Goal: Task Accomplishment & Management: Complete application form

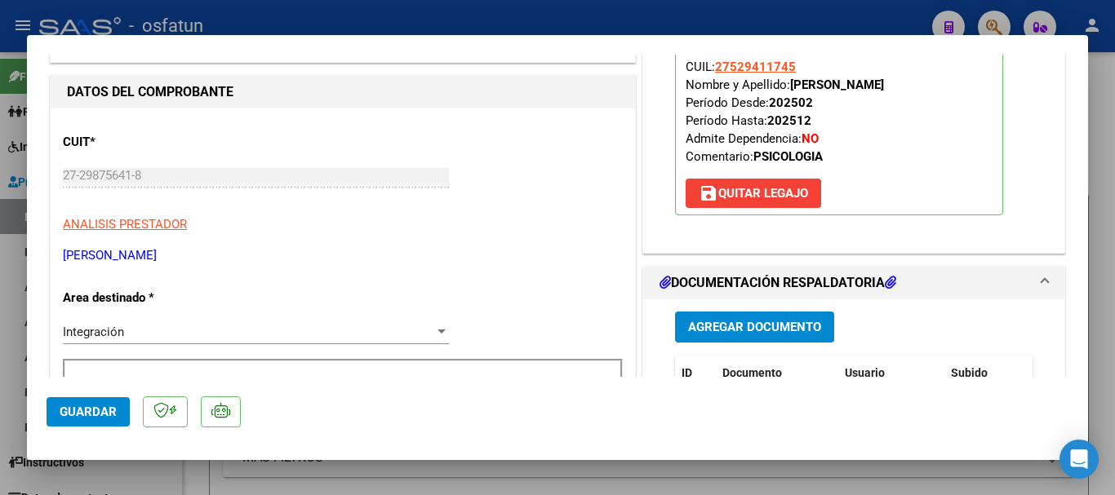
scroll to position [163, 0]
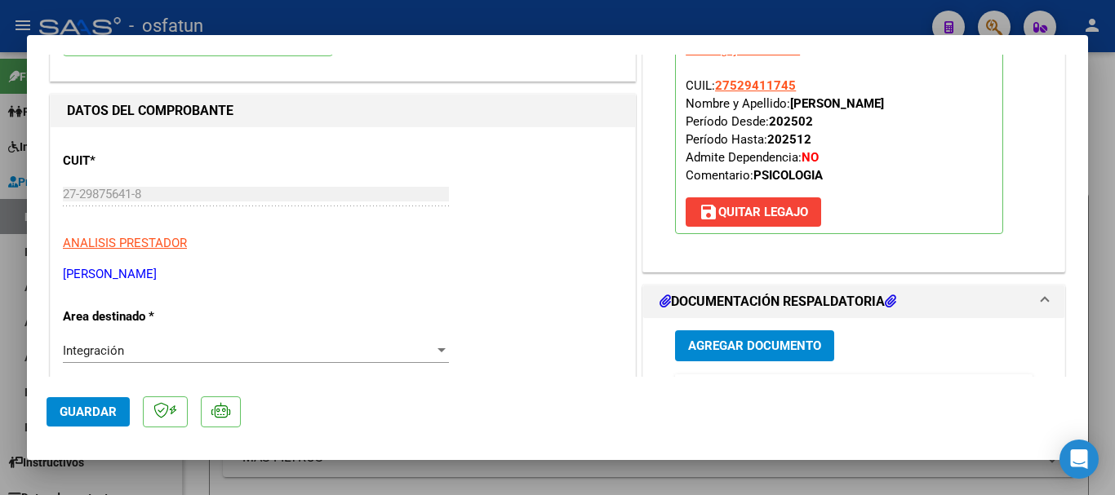
click at [86, 418] on span "Guardar" at bounding box center [88, 412] width 57 height 15
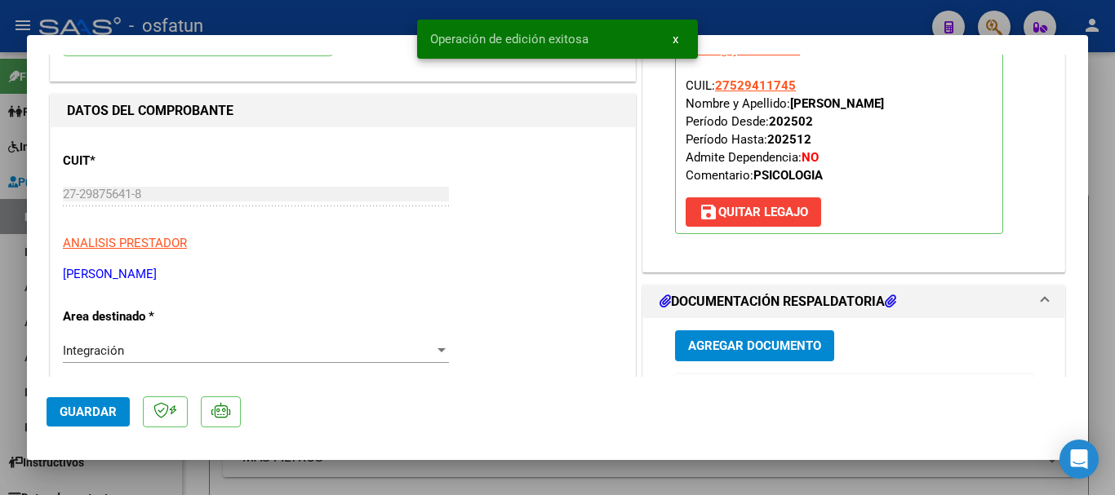
type input "$ 0,00"
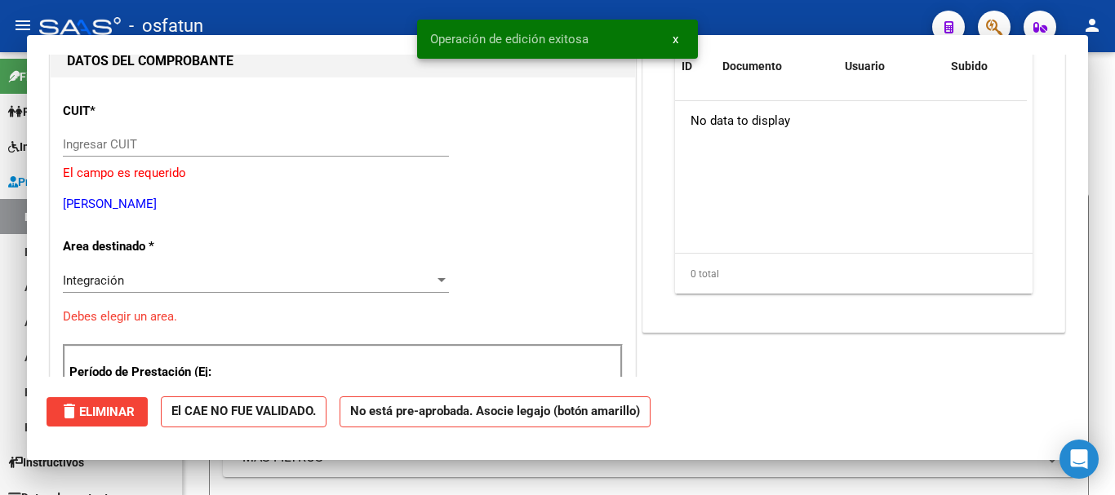
scroll to position [173, 0]
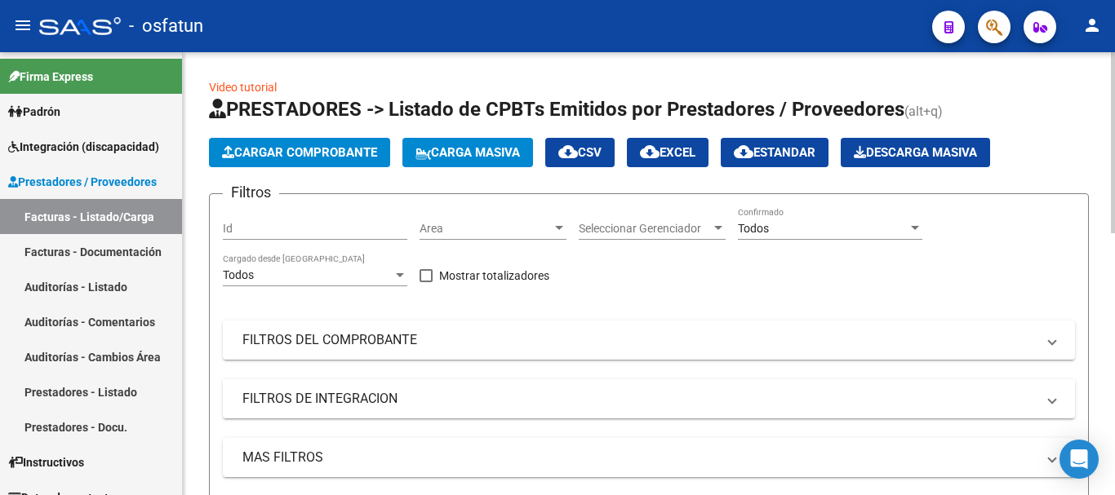
click at [338, 154] on span "Cargar Comprobante" at bounding box center [299, 152] width 155 height 15
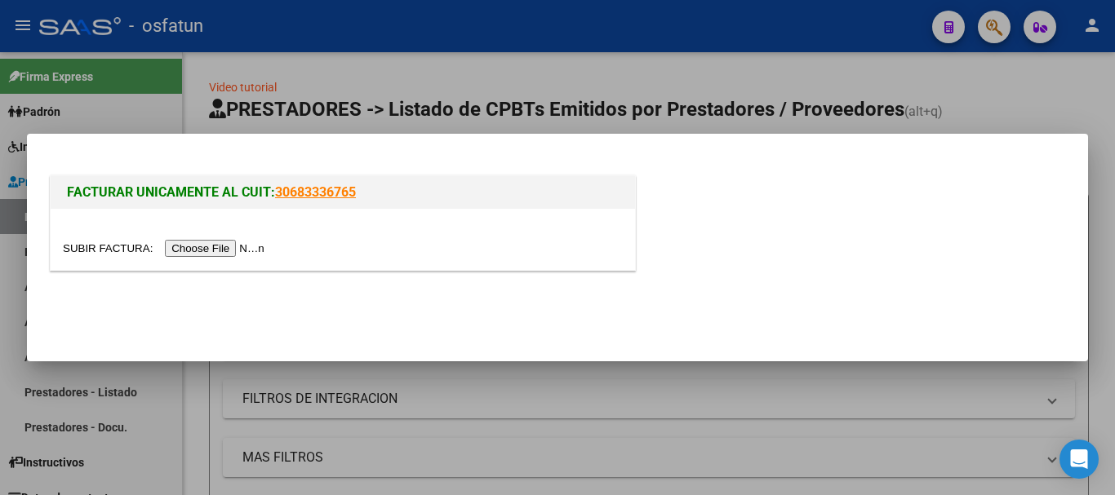
click at [239, 252] on input "file" at bounding box center [166, 248] width 206 height 17
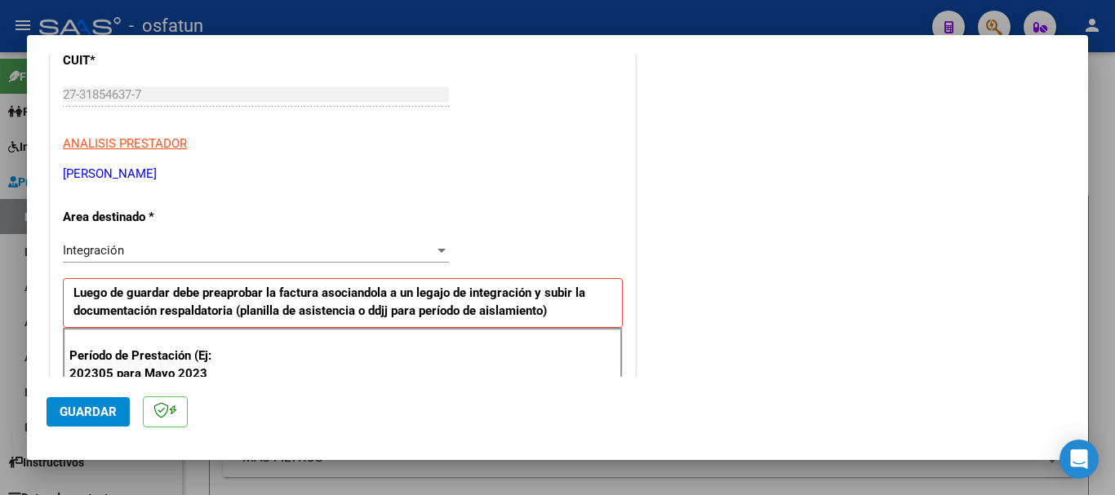
scroll to position [326, 0]
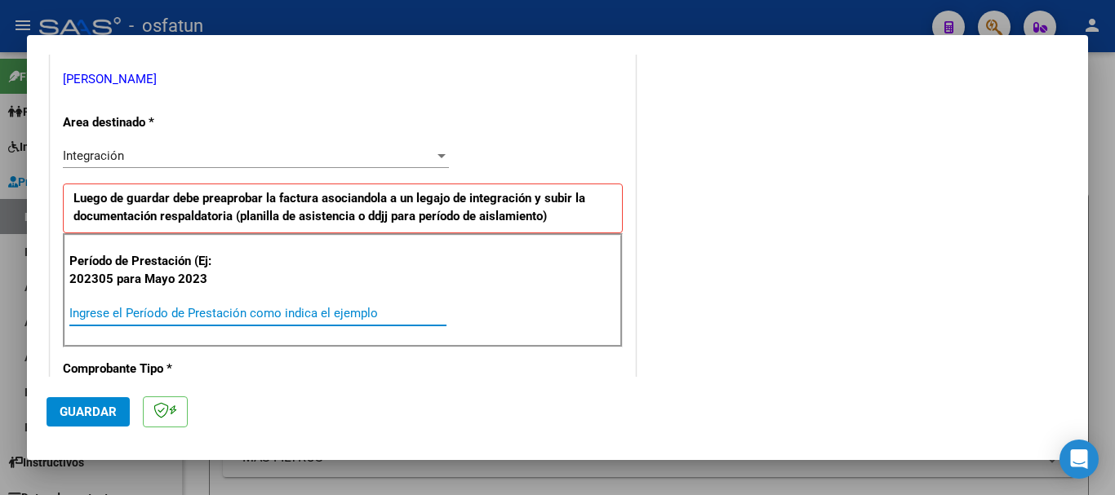
click at [205, 312] on input "Ingrese el Período de Prestación como indica el ejemplo" at bounding box center [257, 313] width 377 height 15
type input "202507"
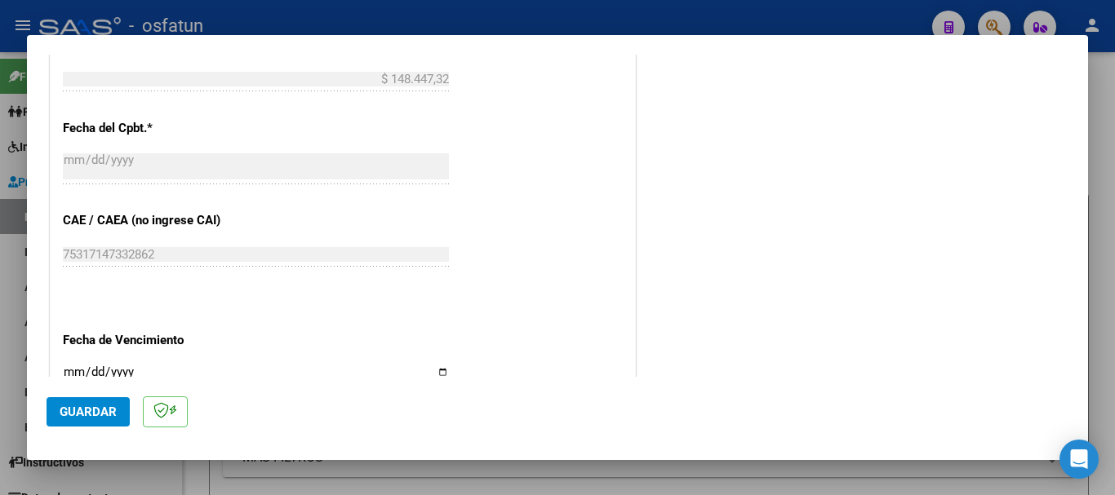
scroll to position [979, 0]
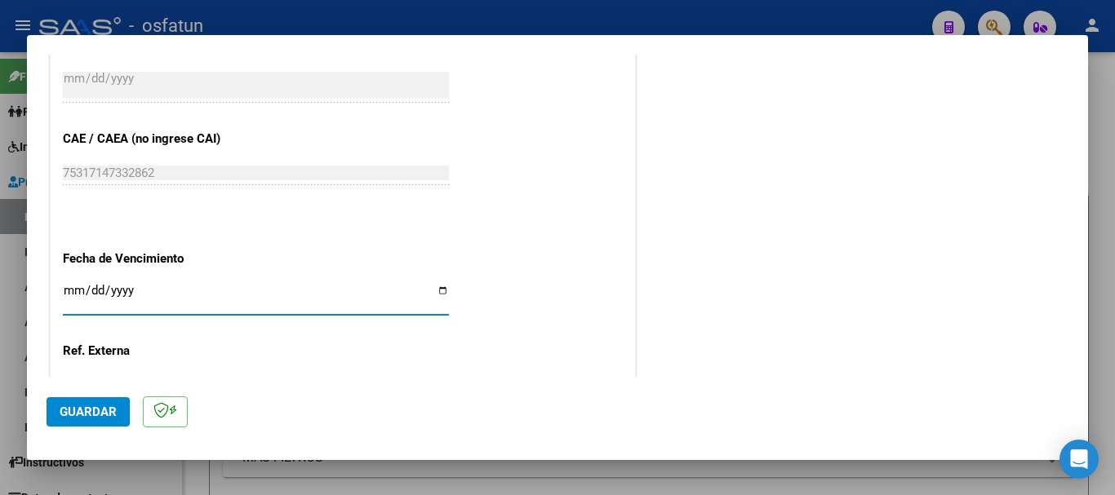
click at [74, 286] on input "Ingresar la fecha" at bounding box center [256, 297] width 386 height 26
type input "[DATE]"
click at [96, 416] on span "Guardar" at bounding box center [88, 412] width 57 height 15
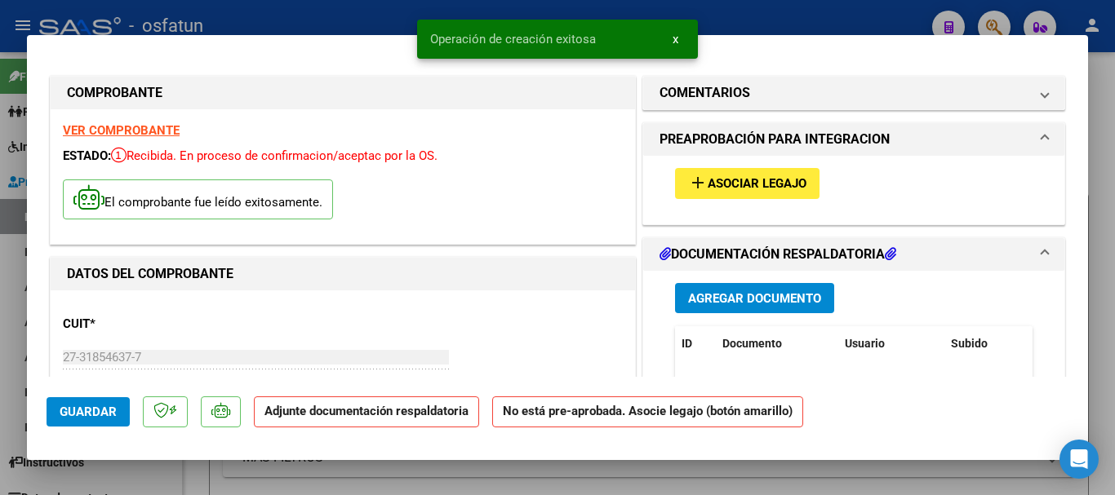
scroll to position [163, 0]
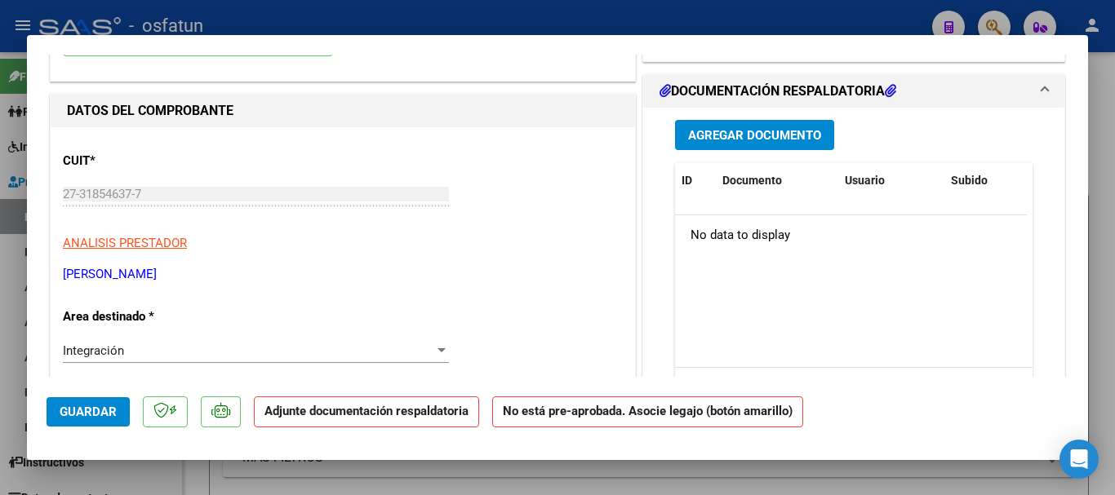
click at [720, 137] on span "Agregar Documento" at bounding box center [754, 135] width 133 height 15
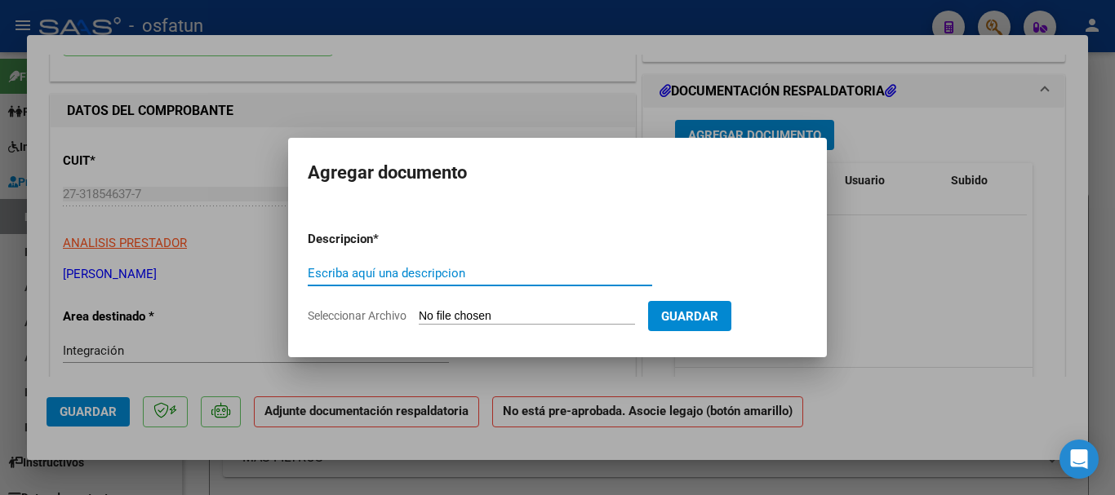
click at [441, 277] on input "Escriba aquí una descripcion" at bounding box center [480, 273] width 344 height 15
type input "a"
type input "ASISTENCIA"
click at [427, 308] on form "Descripcion * ASISTENCIA Escriba aquí una descripcion Seleccionar Archivo Guard…" at bounding box center [557, 277] width 499 height 119
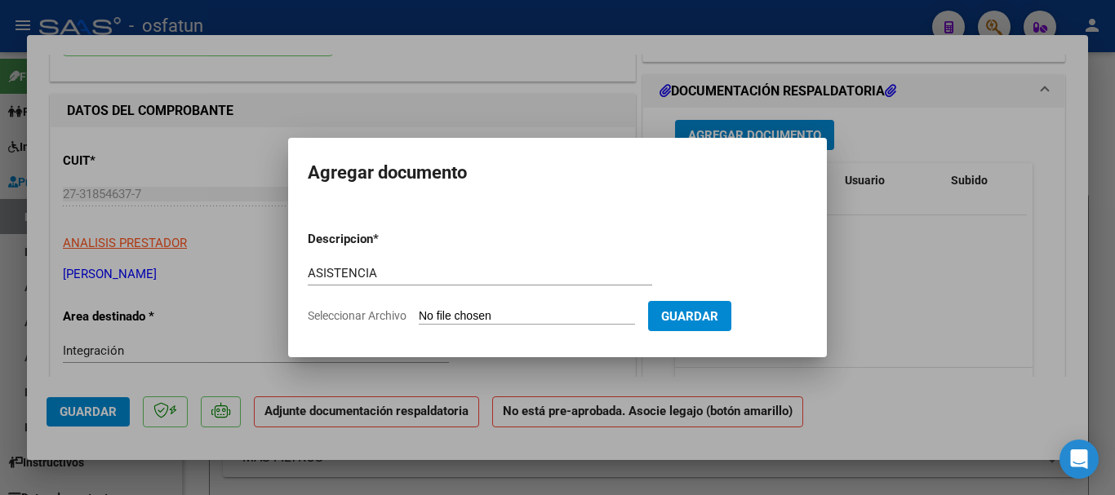
click at [432, 313] on input "Seleccionar Archivo" at bounding box center [527, 317] width 216 height 16
type input "C:\fakepath\WhatsApp Image [DATE] 16.19.18.pdf"
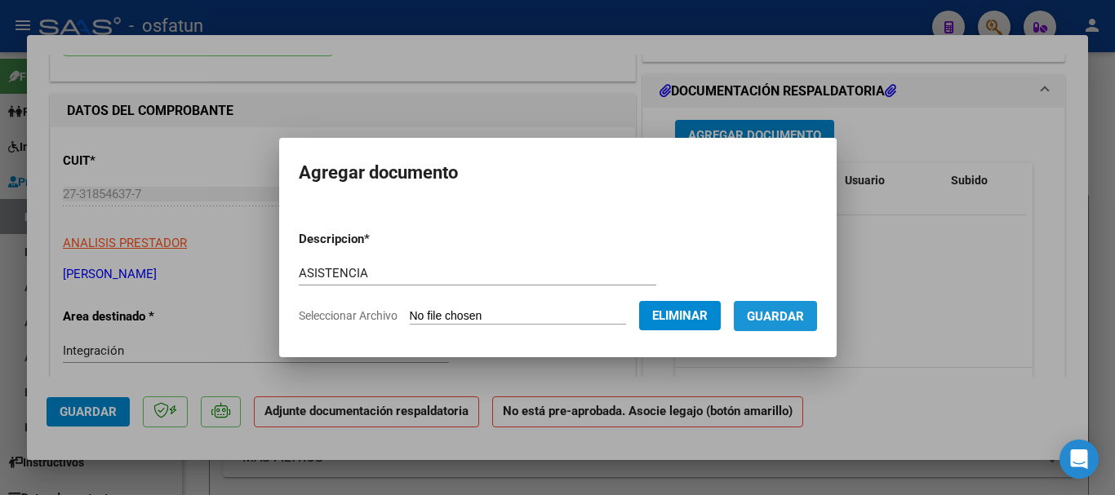
click at [804, 319] on span "Guardar" at bounding box center [775, 316] width 57 height 15
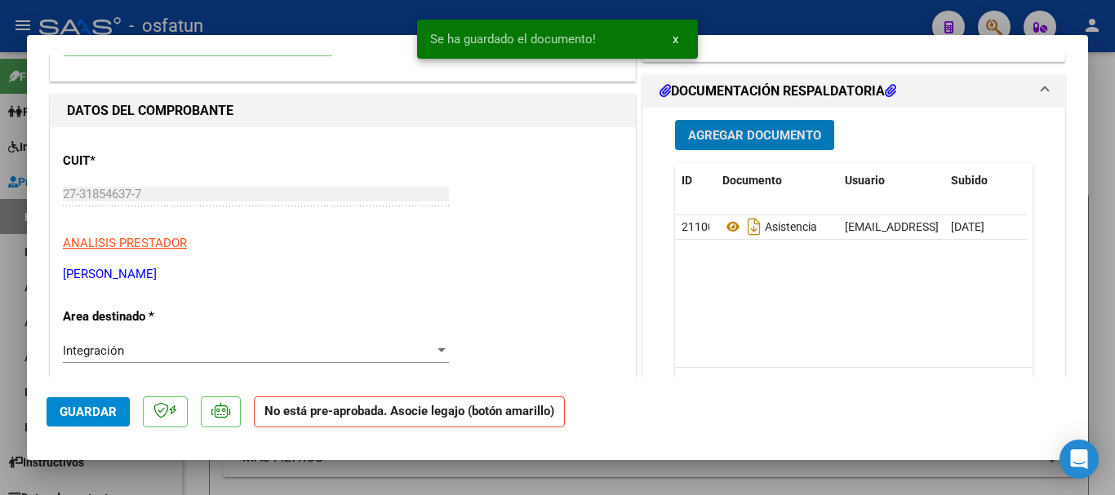
scroll to position [0, 0]
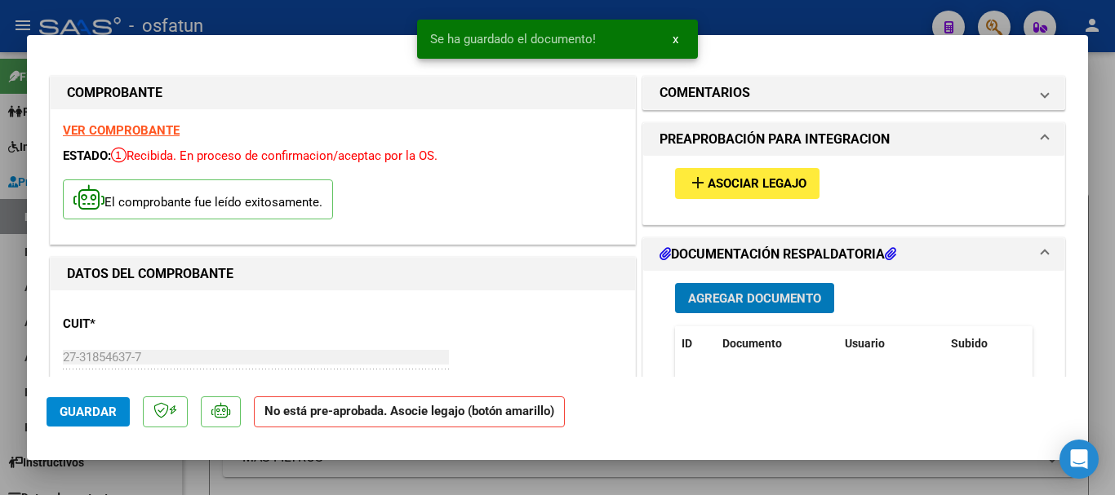
click at [733, 179] on span "Asociar Legajo" at bounding box center [756, 184] width 99 height 15
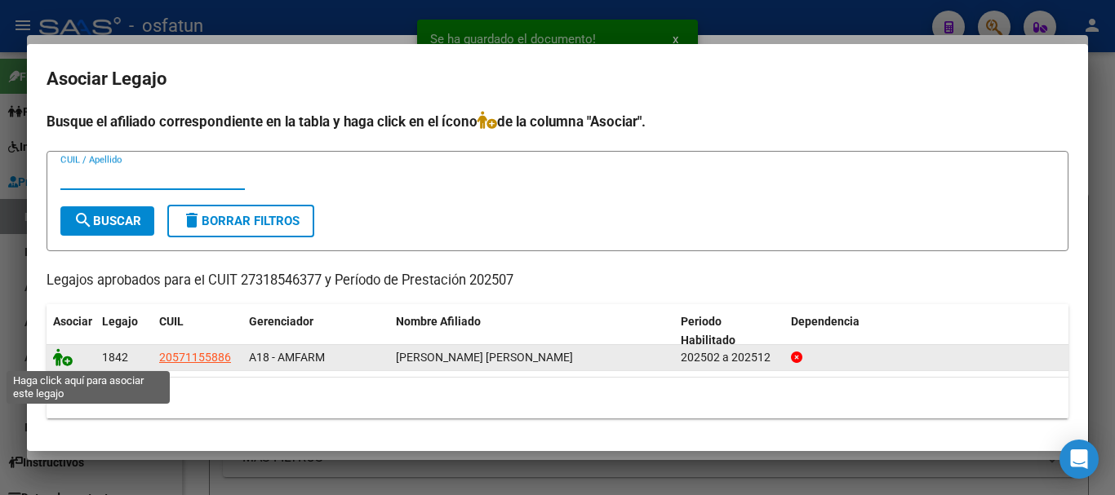
click at [61, 359] on icon at bounding box center [63, 357] width 20 height 18
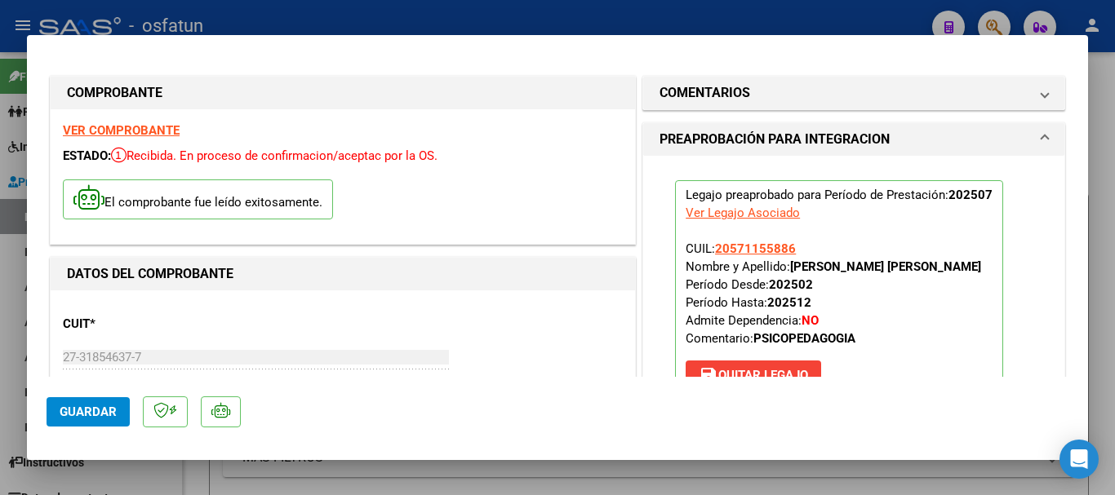
click at [80, 397] on button "Guardar" at bounding box center [88, 411] width 83 height 29
click at [110, 399] on button "Guardar" at bounding box center [88, 411] width 83 height 29
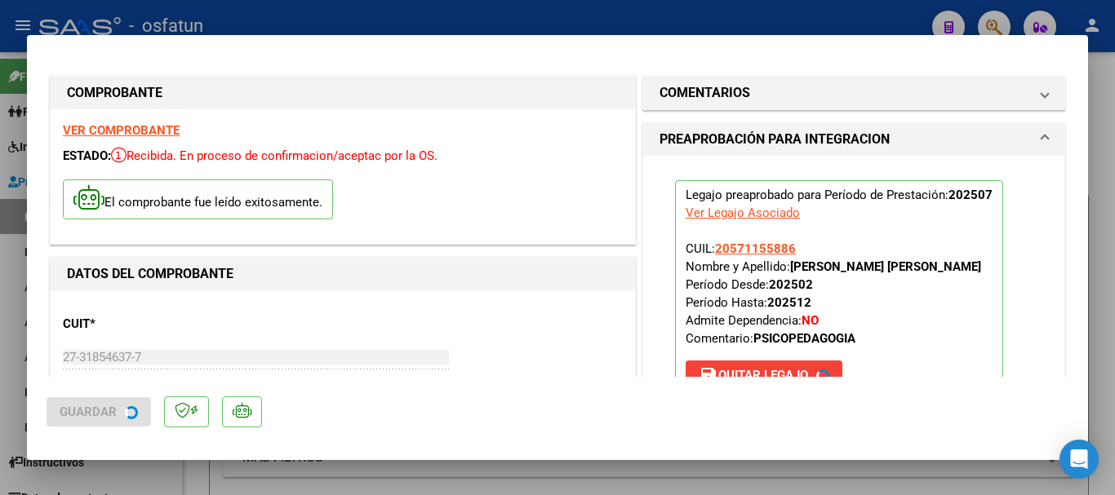
type input "$ 0,00"
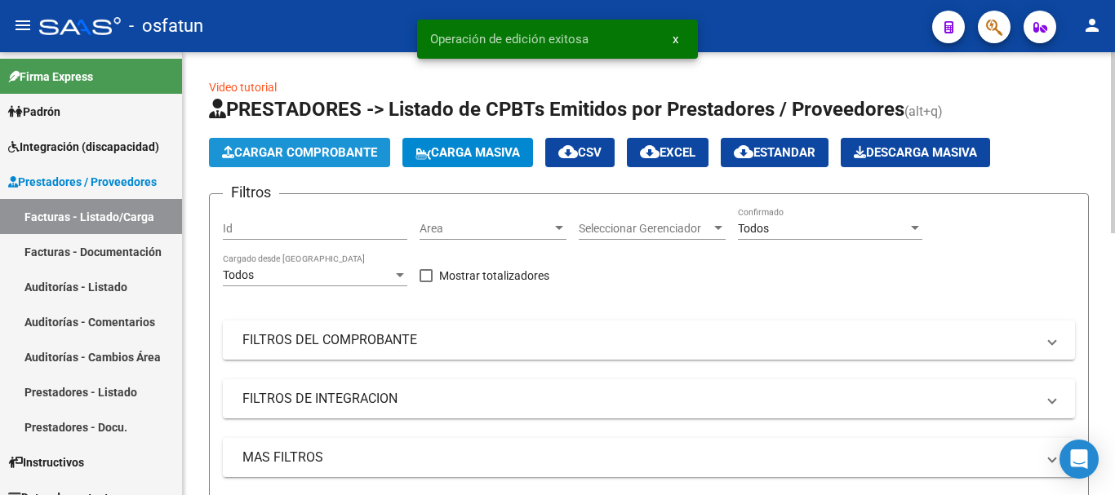
click at [358, 146] on span "Cargar Comprobante" at bounding box center [299, 152] width 155 height 15
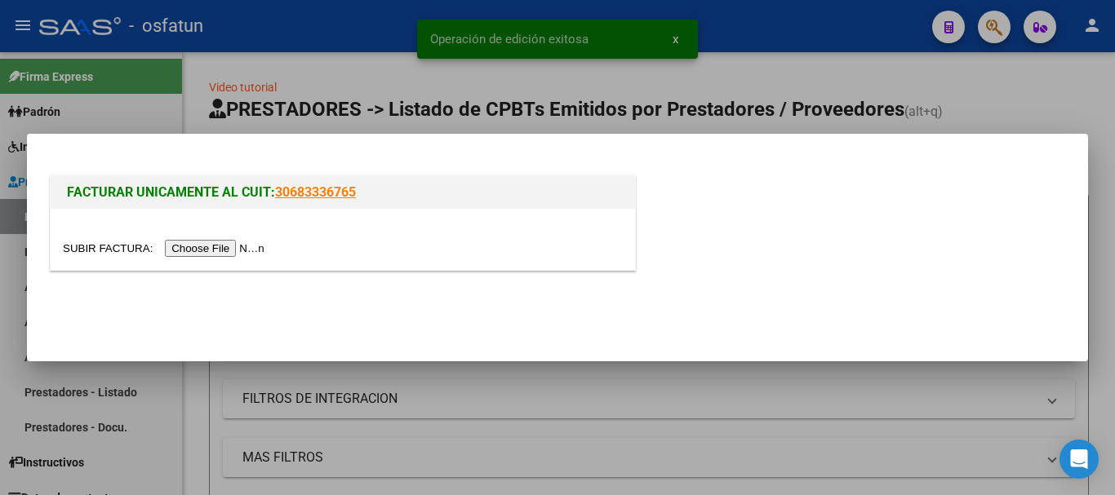
click at [223, 245] on input "file" at bounding box center [166, 248] width 206 height 17
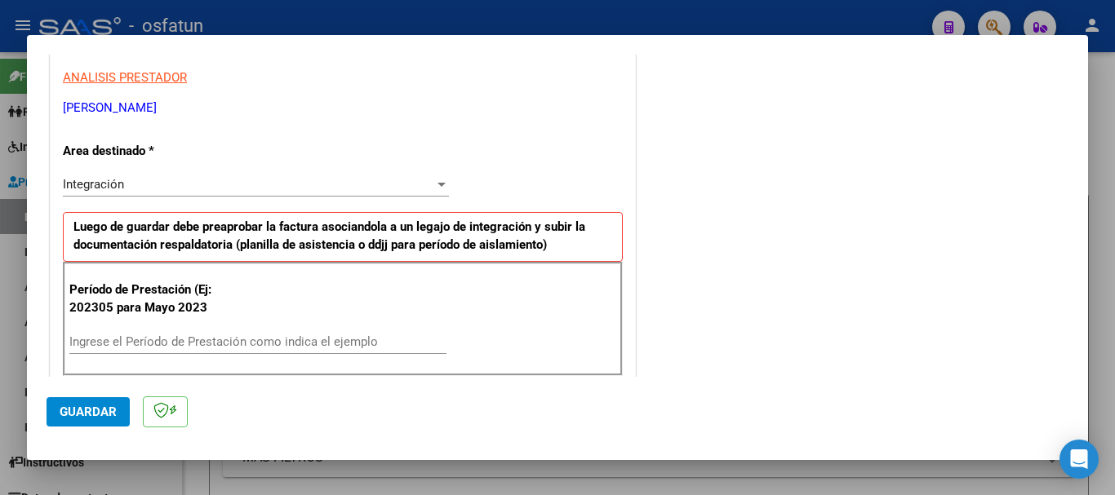
scroll to position [326, 0]
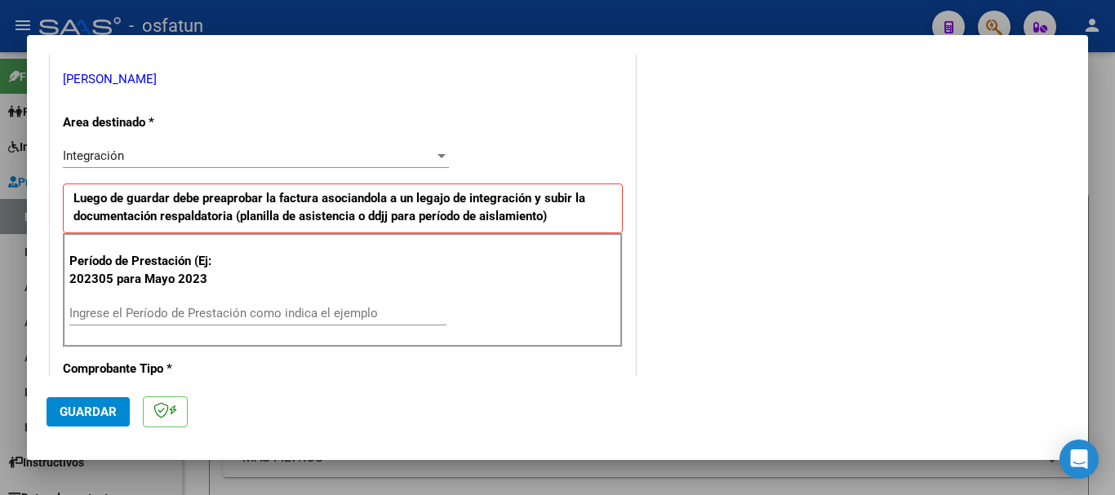
click at [370, 321] on div "Ingrese el Período de Prestación como indica el ejemplo" at bounding box center [257, 313] width 377 height 24
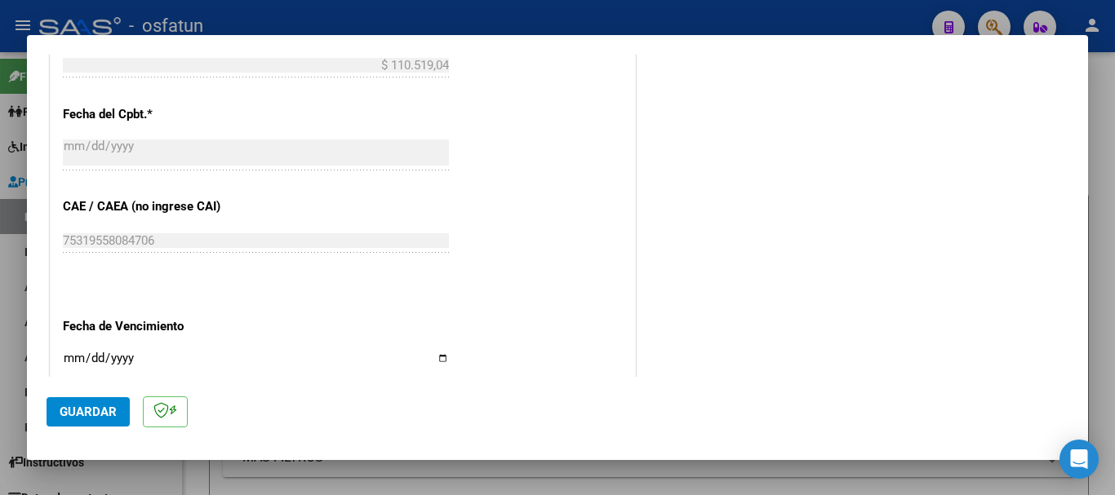
scroll to position [979, 0]
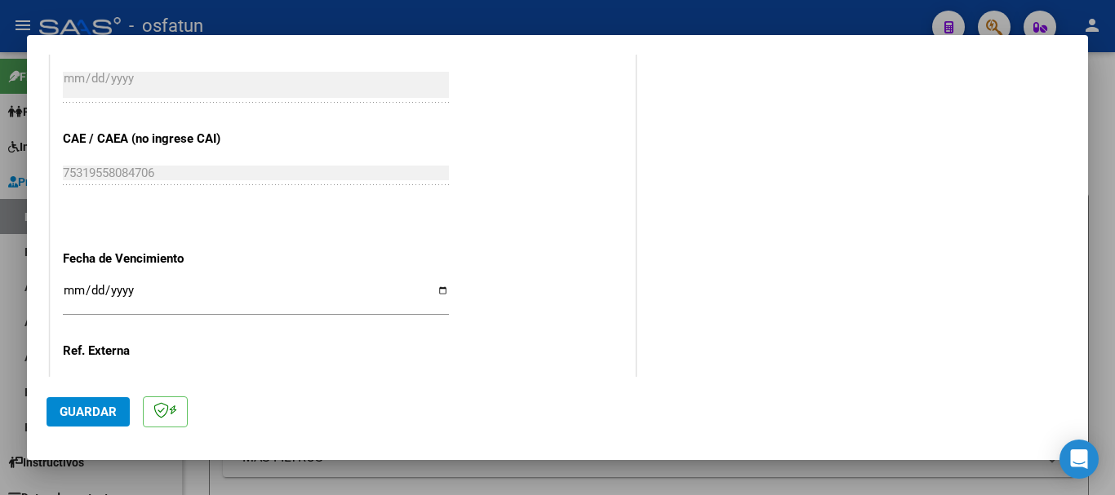
type input "202507"
click at [69, 291] on input "Ingresar la fecha" at bounding box center [256, 297] width 386 height 26
type input "[DATE]"
click at [95, 413] on span "Guardar" at bounding box center [88, 412] width 57 height 15
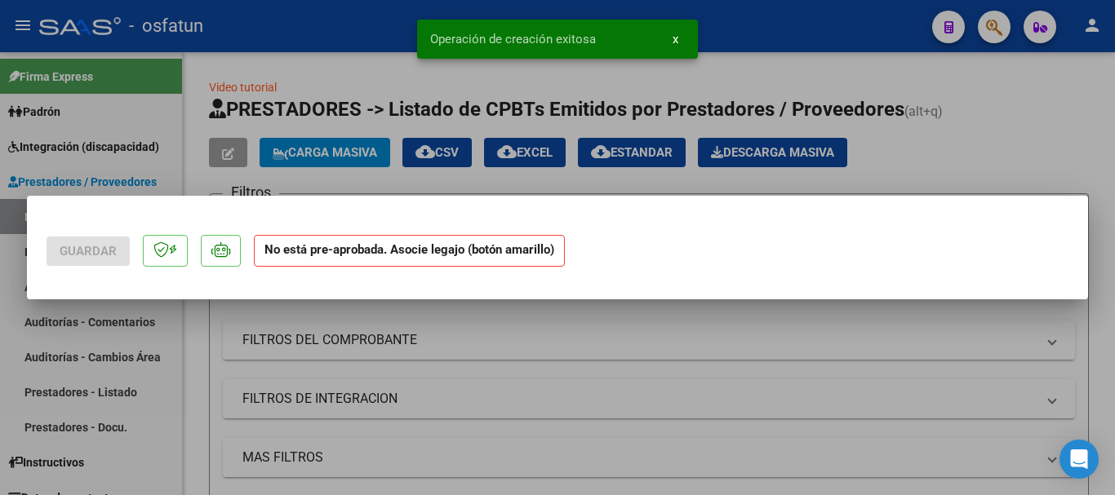
scroll to position [0, 0]
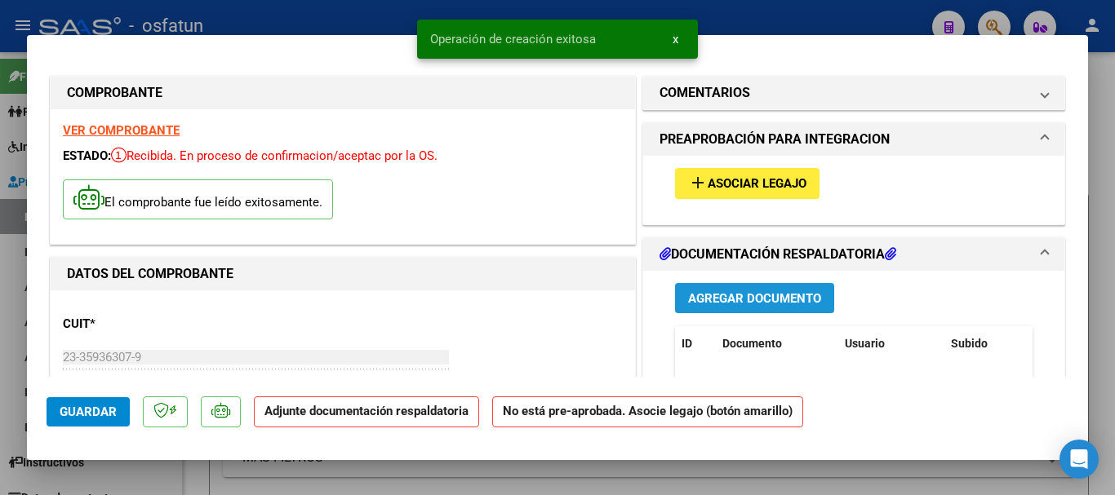
click at [763, 305] on span "Agregar Documento" at bounding box center [754, 298] width 133 height 15
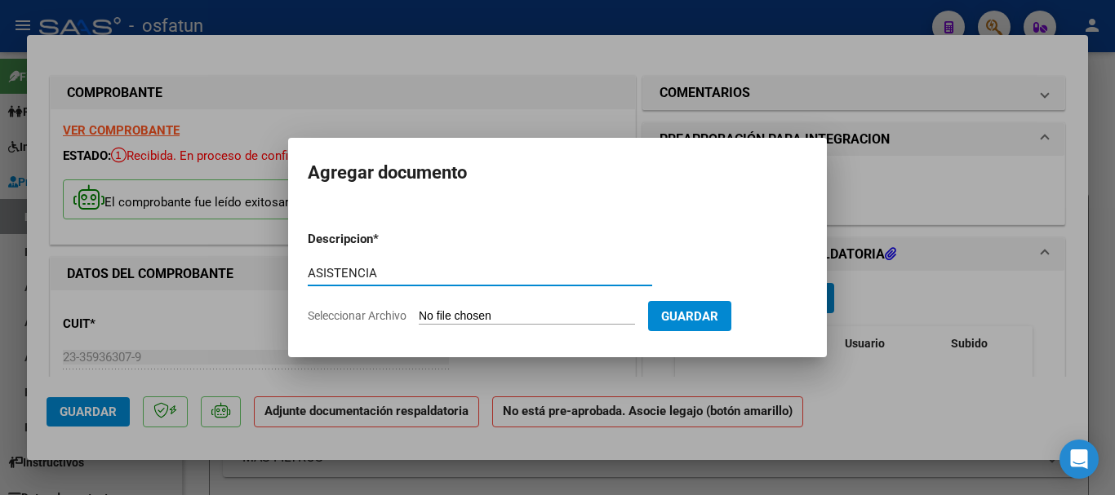
type input "ASISTENCIA"
click at [487, 309] on input "Seleccionar Archivo" at bounding box center [527, 317] width 216 height 16
type input "C:\fakepath\PLANILLA DE ASISTENCIA [PERSON_NAME] DI LEO PERIODO [DATE].pdf"
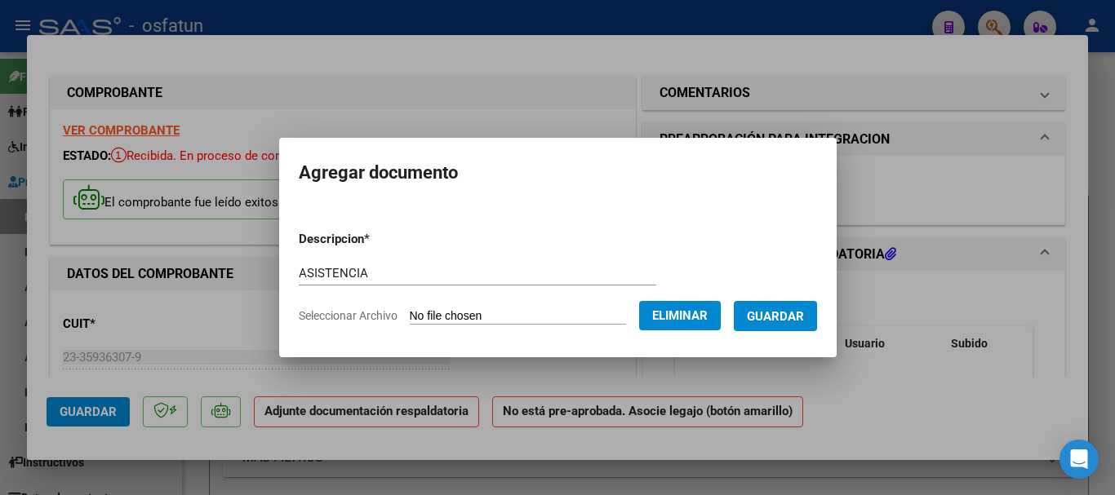
click at [788, 326] on button "Guardar" at bounding box center [775, 316] width 83 height 30
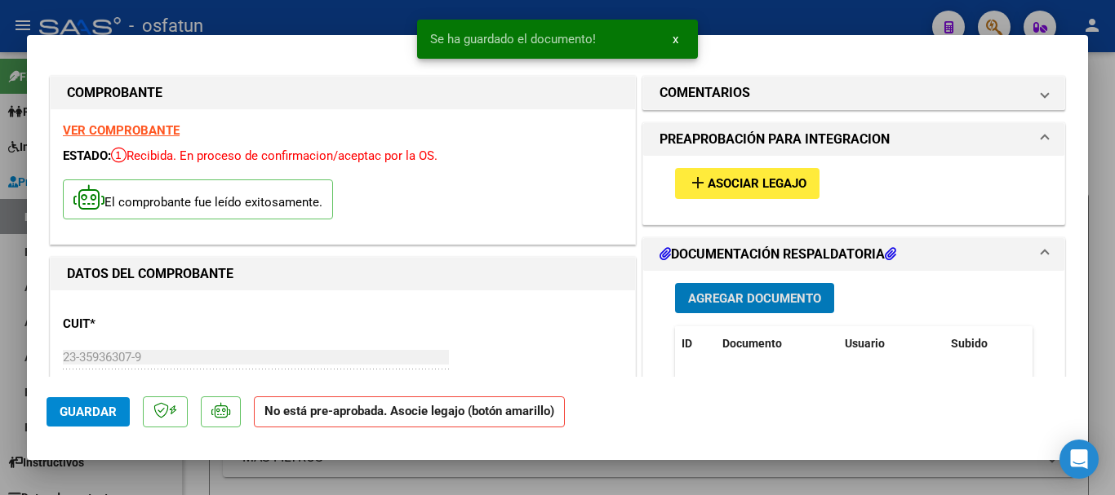
click at [738, 180] on span "Asociar Legajo" at bounding box center [756, 184] width 99 height 15
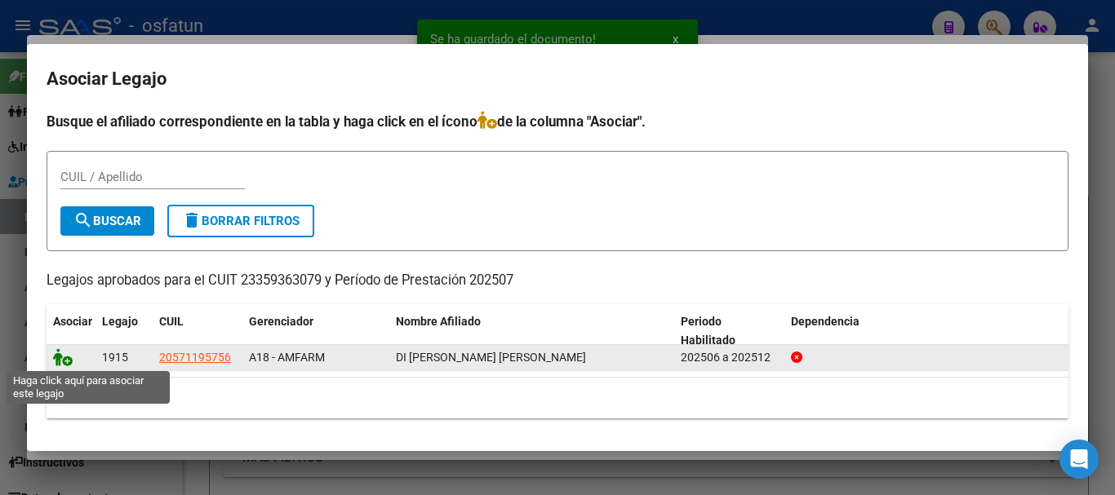
click at [58, 357] on icon at bounding box center [63, 357] width 20 height 18
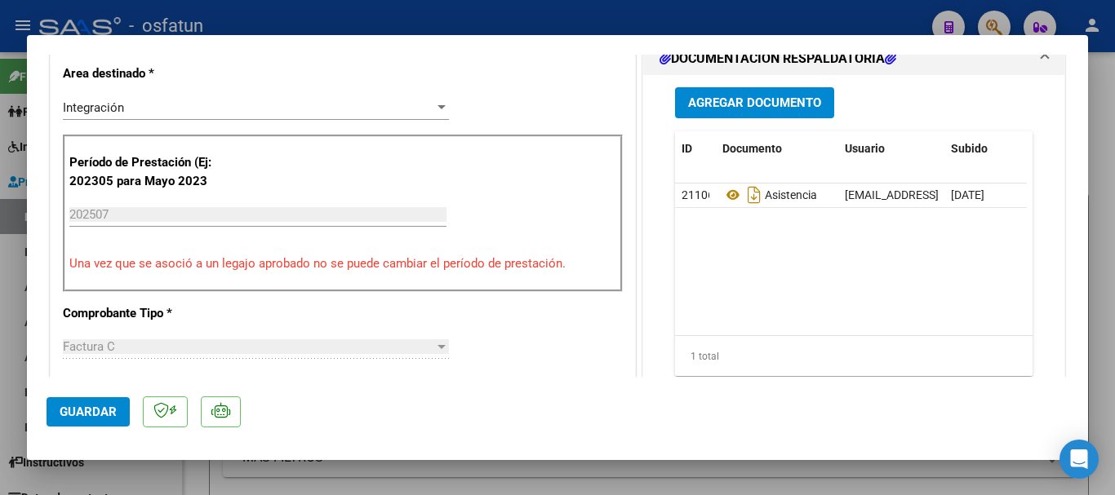
scroll to position [408, 0]
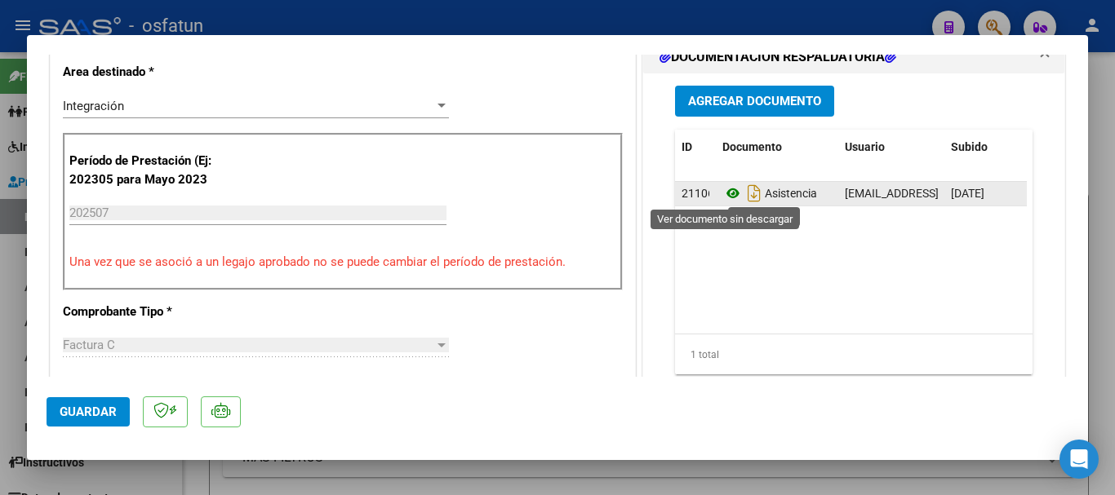
click at [725, 195] on icon at bounding box center [732, 194] width 21 height 20
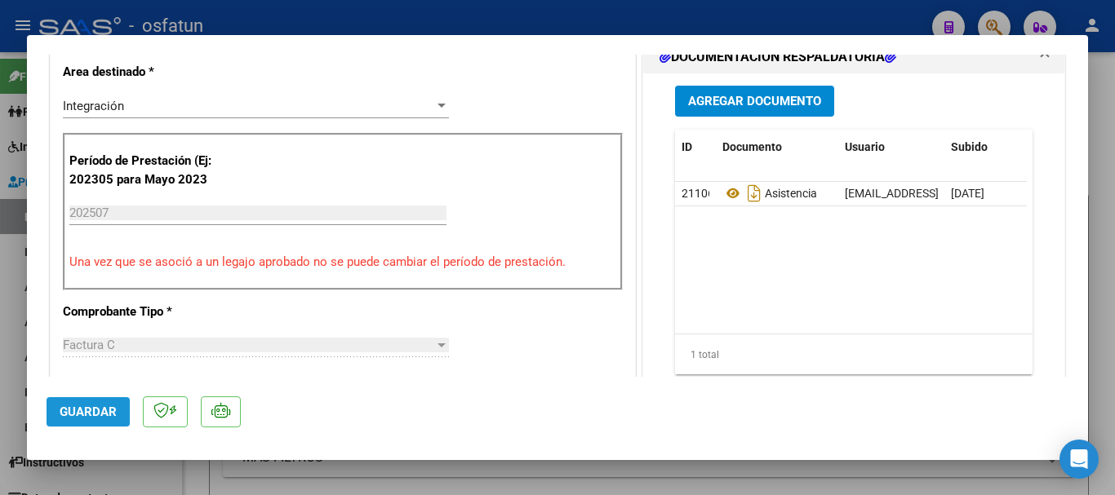
click at [91, 409] on span "Guardar" at bounding box center [88, 412] width 57 height 15
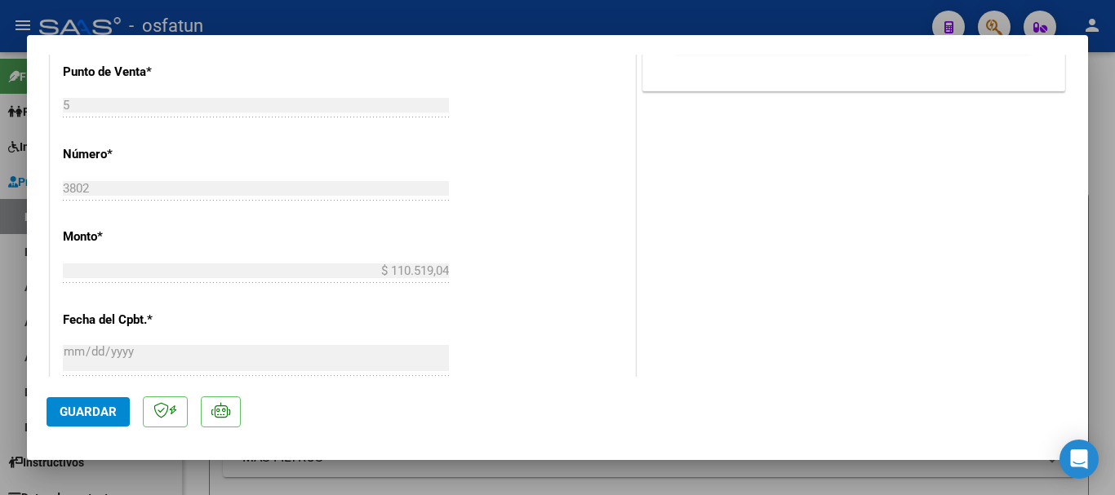
scroll to position [241, 0]
